Goal: Task Accomplishment & Management: Manage account settings

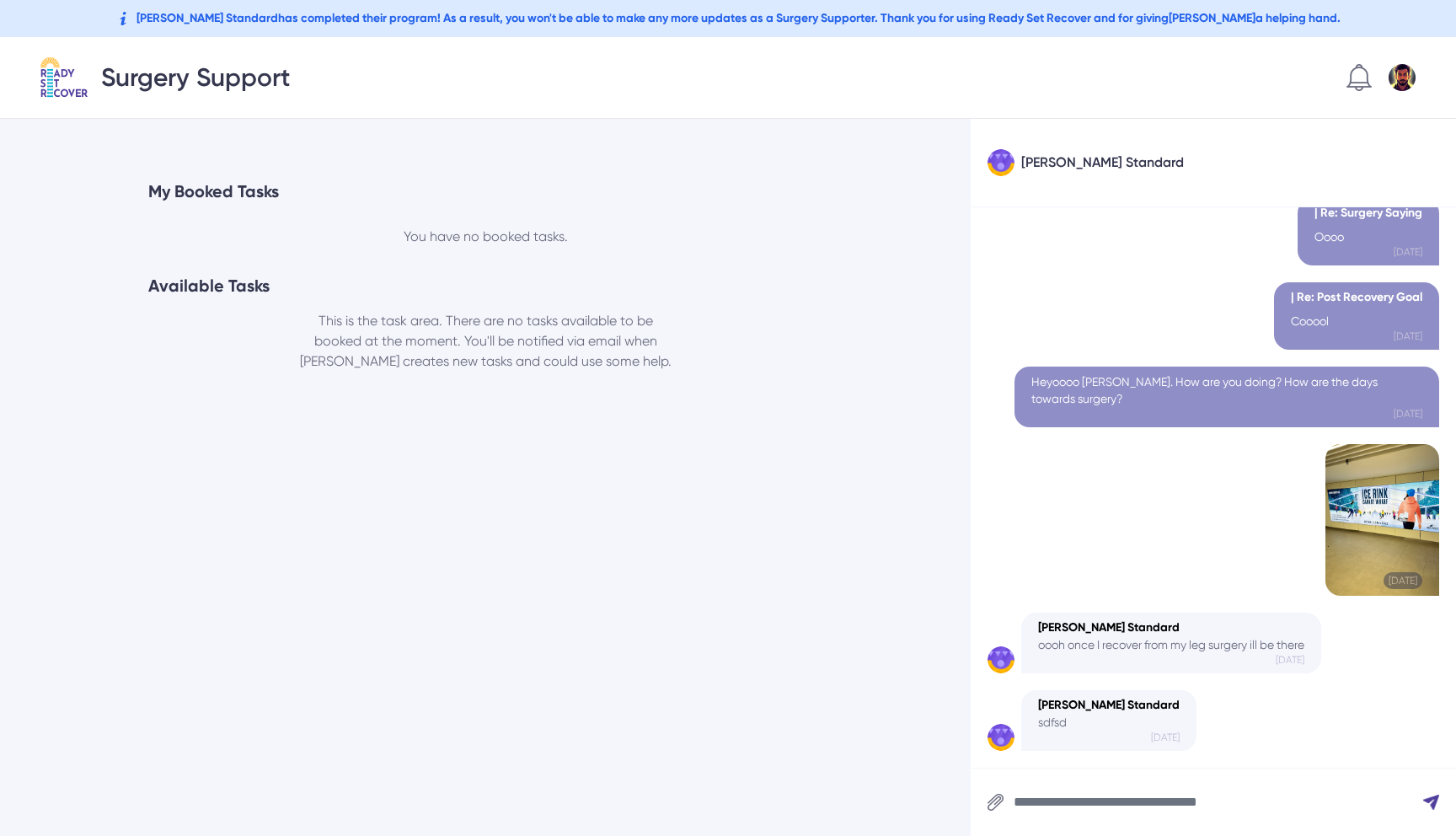
click at [1401, 84] on img at bounding box center [1402, 77] width 27 height 27
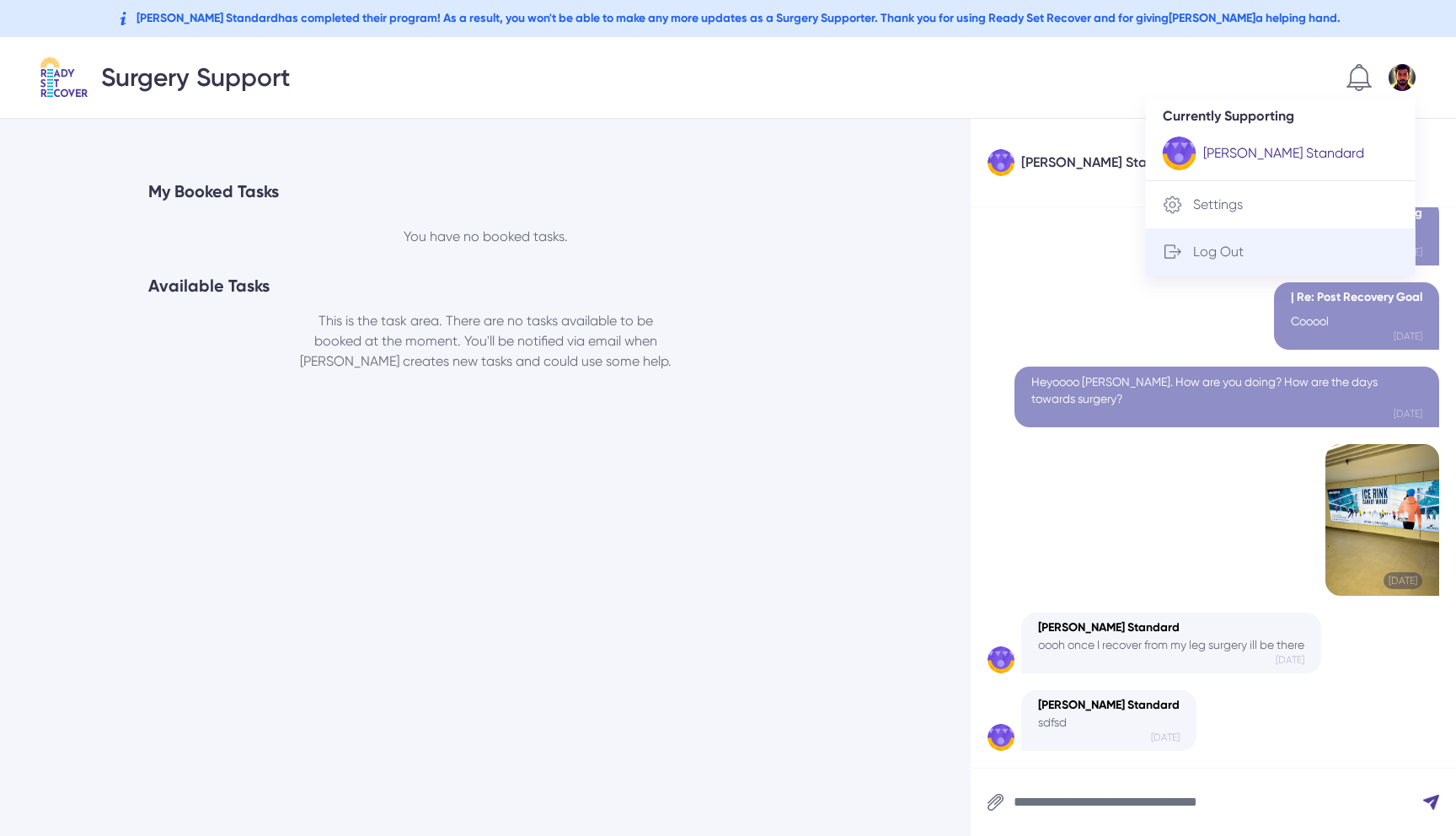
click at [1269, 262] on div "Log Out" at bounding box center [1281, 252] width 270 height 47
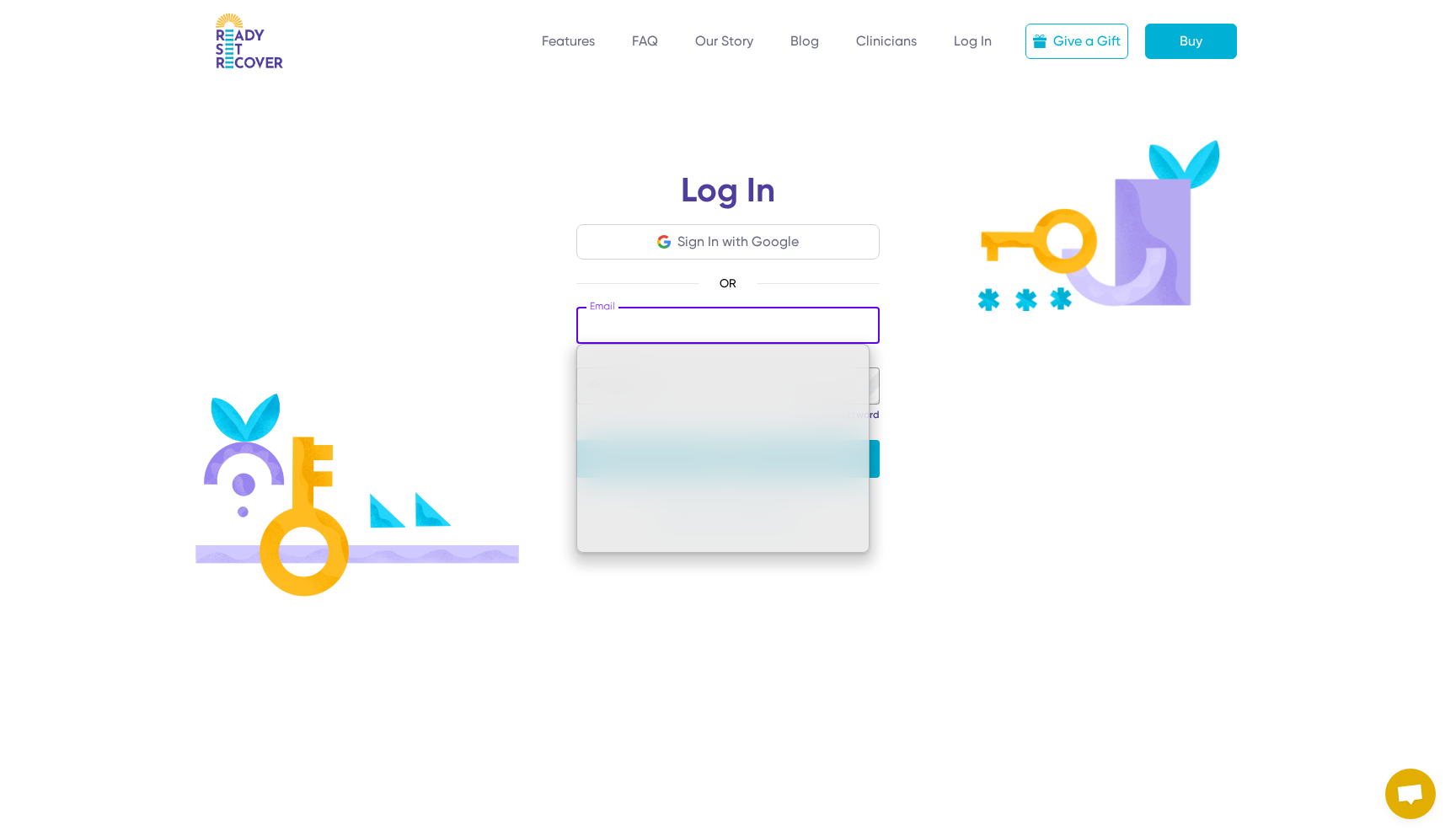
click at [769, 222] on h1 "Log In" at bounding box center [728, 198] width 304 height 50
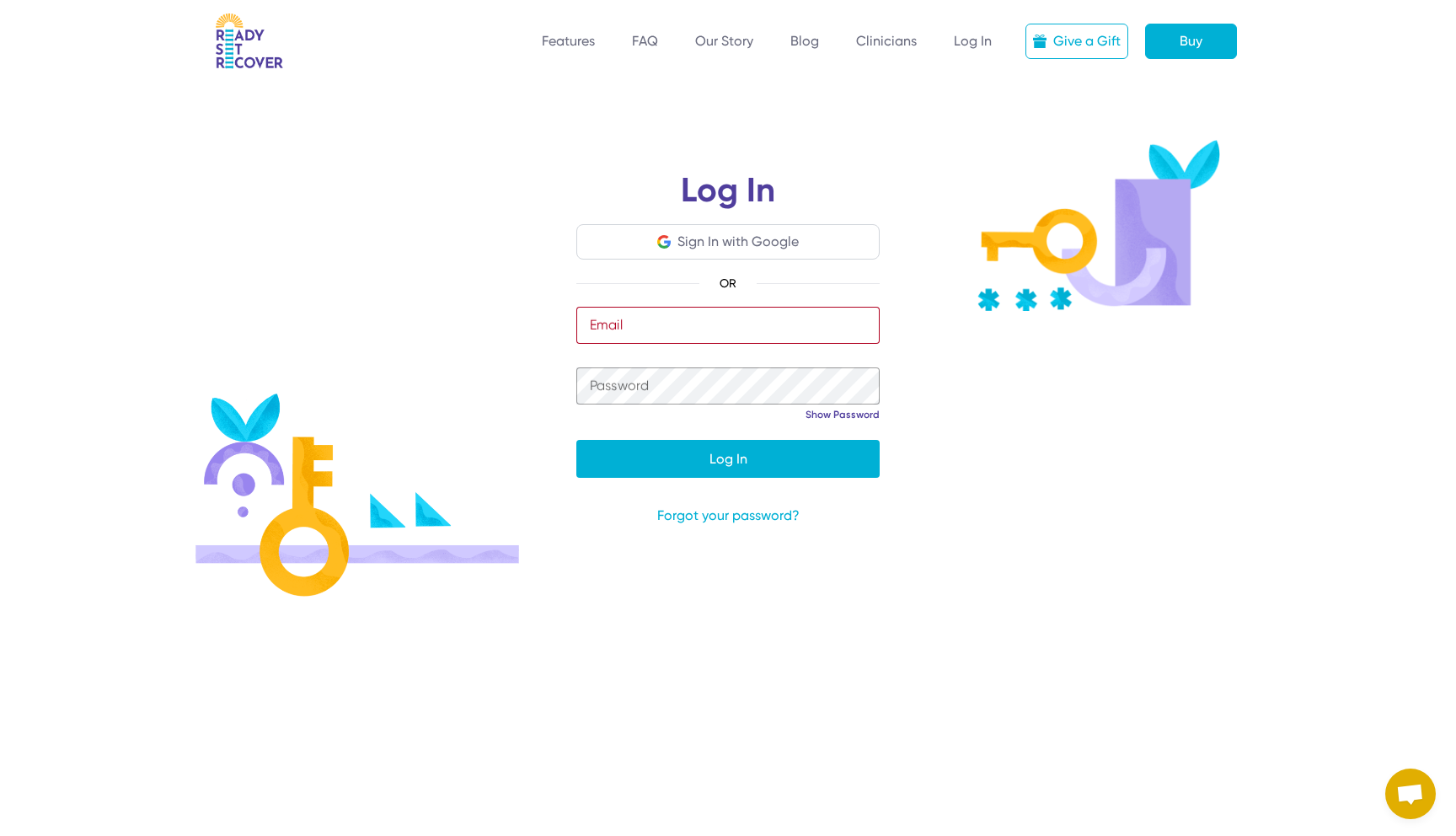
click at [769, 251] on div "Sign In with Google" at bounding box center [738, 242] width 121 height 20
